Goal: Task Accomplishment & Management: Complete application form

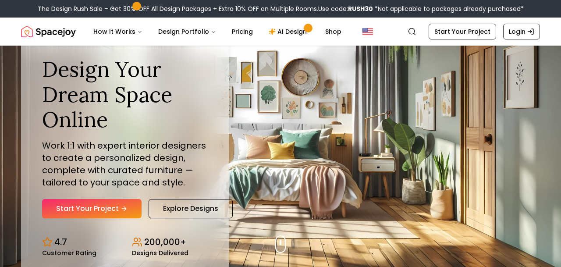
click at [105, 210] on link "Start Your Project" at bounding box center [92, 208] width 100 height 19
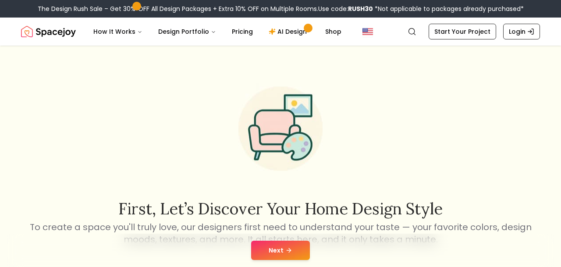
click at [299, 244] on button "Next" at bounding box center [280, 250] width 59 height 19
